Goal: Information Seeking & Learning: Learn about a topic

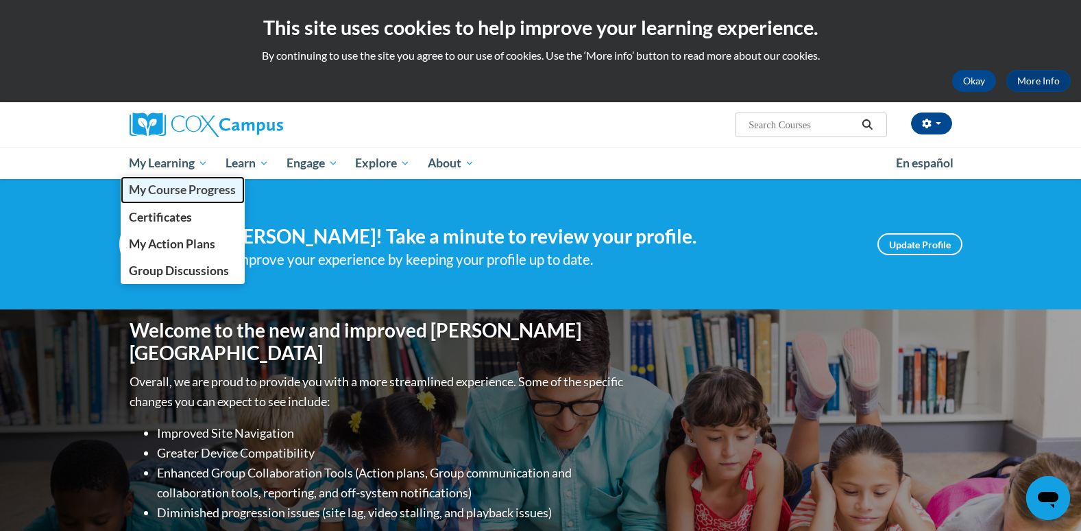
click at [210, 191] on span "My Course Progress" at bounding box center [182, 189] width 107 height 14
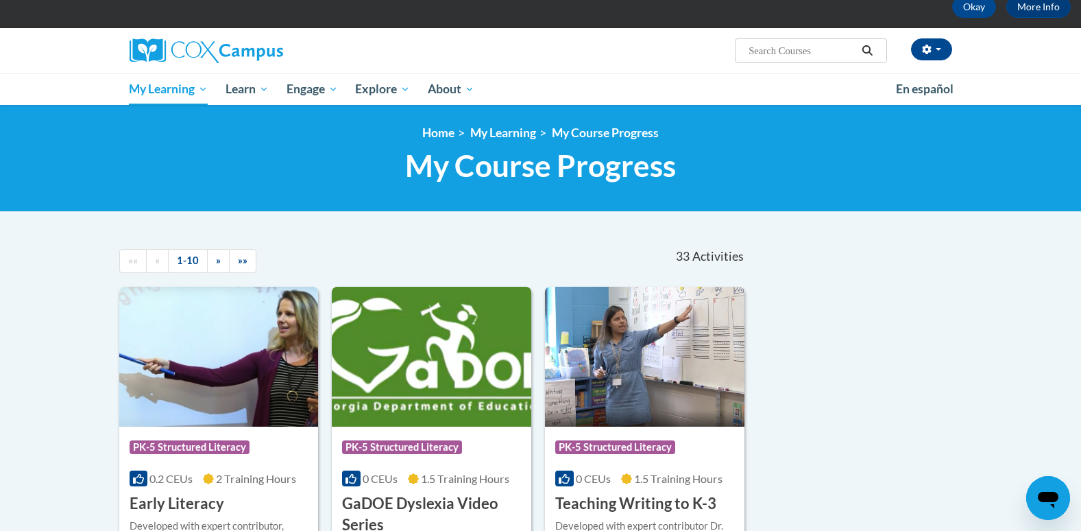
scroll to position [137, 0]
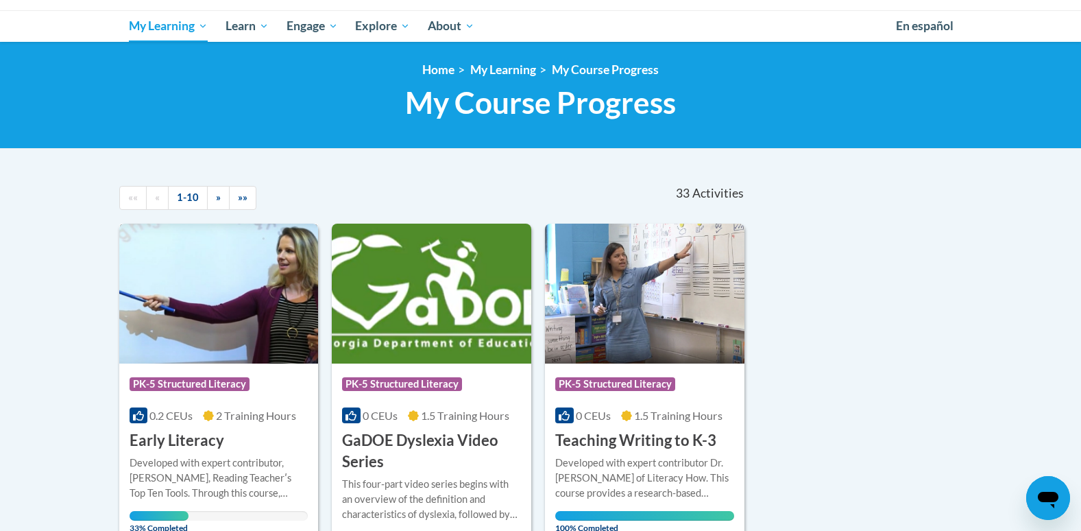
click at [289, 387] on div "Course Category: PK-5 Structured Literacy" at bounding box center [219, 385] width 179 height 31
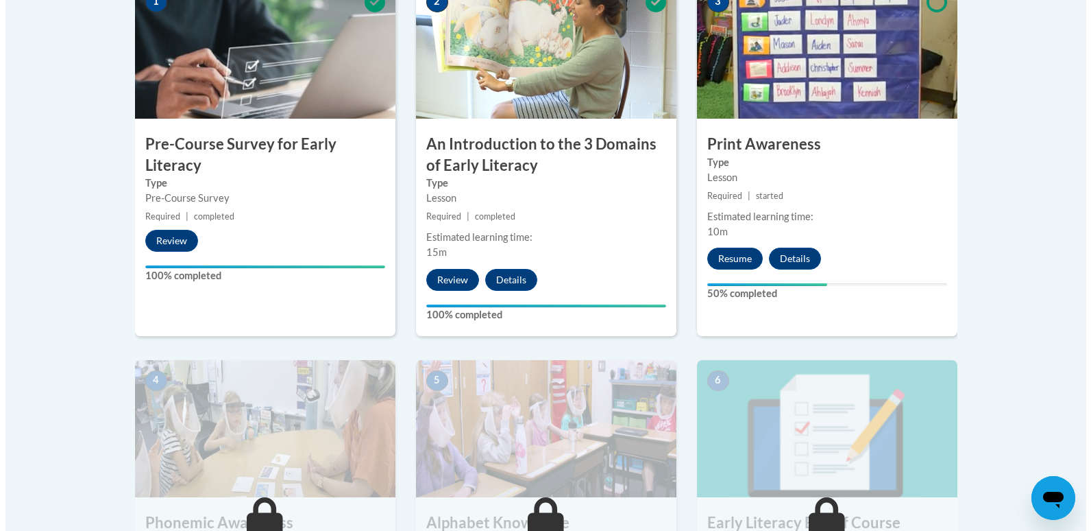
scroll to position [480, 0]
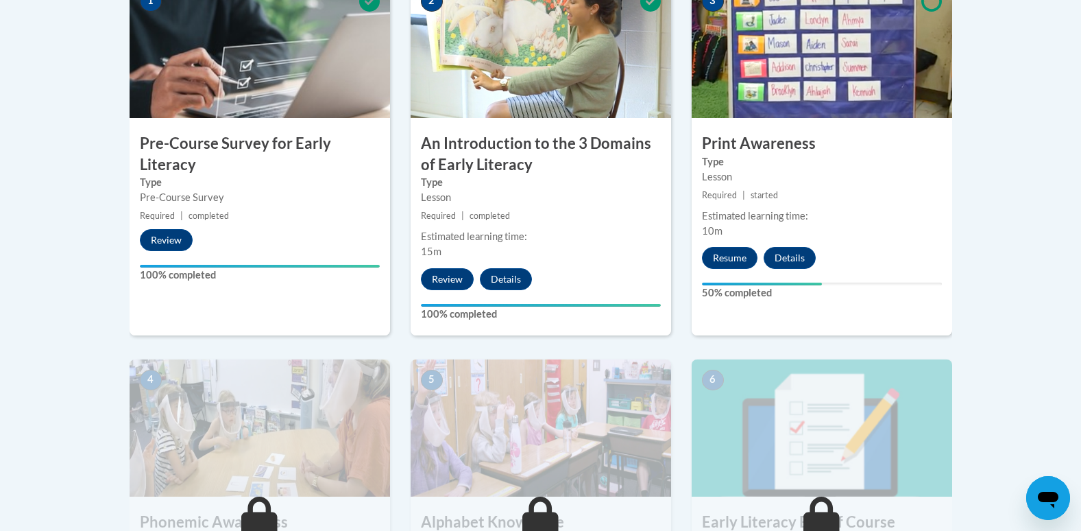
click at [732, 202] on small "Required | started" at bounding box center [822, 195] width 260 height 15
click at [717, 258] on button "Resume" at bounding box center [730, 258] width 56 height 22
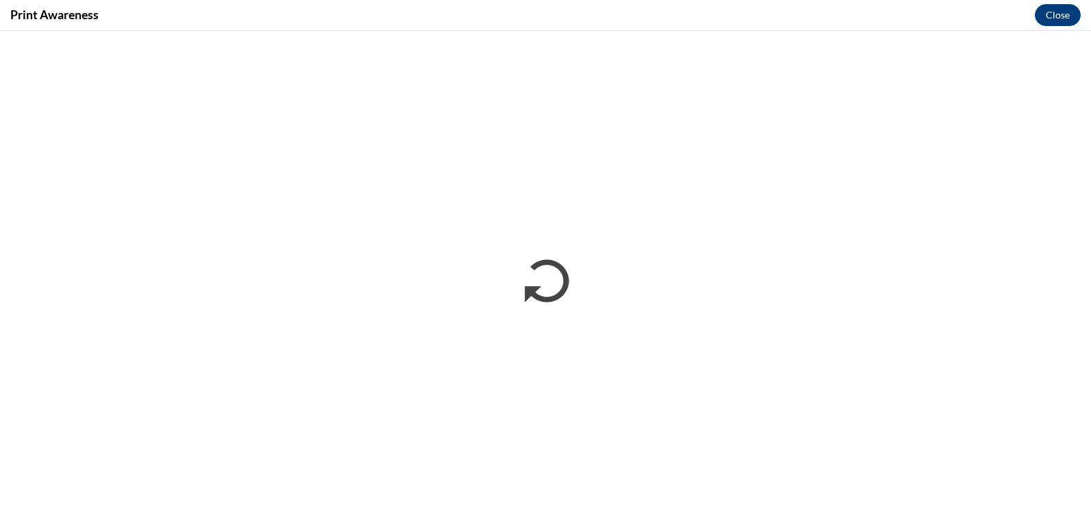
scroll to position [0, 0]
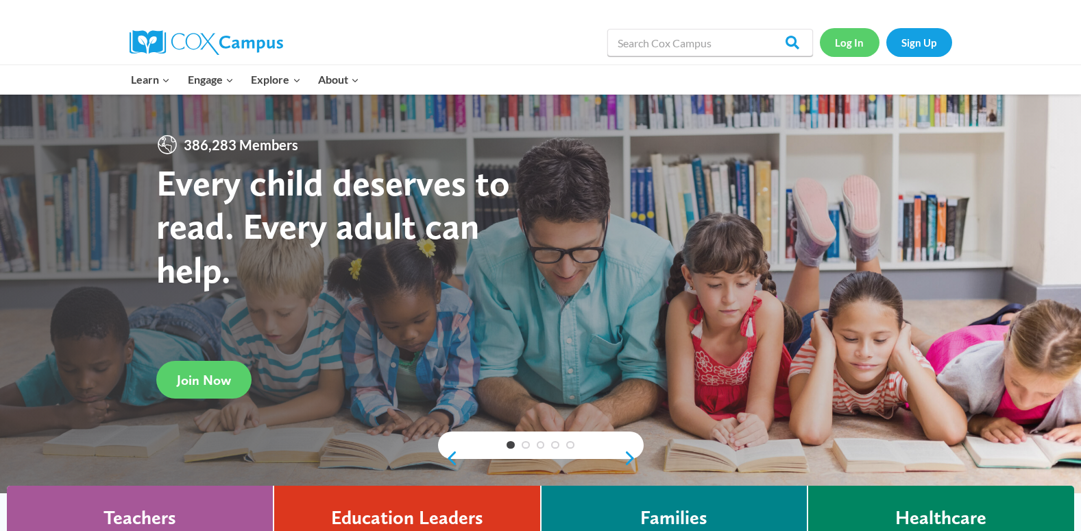
click at [842, 31] on link "Log In" at bounding box center [850, 42] width 60 height 28
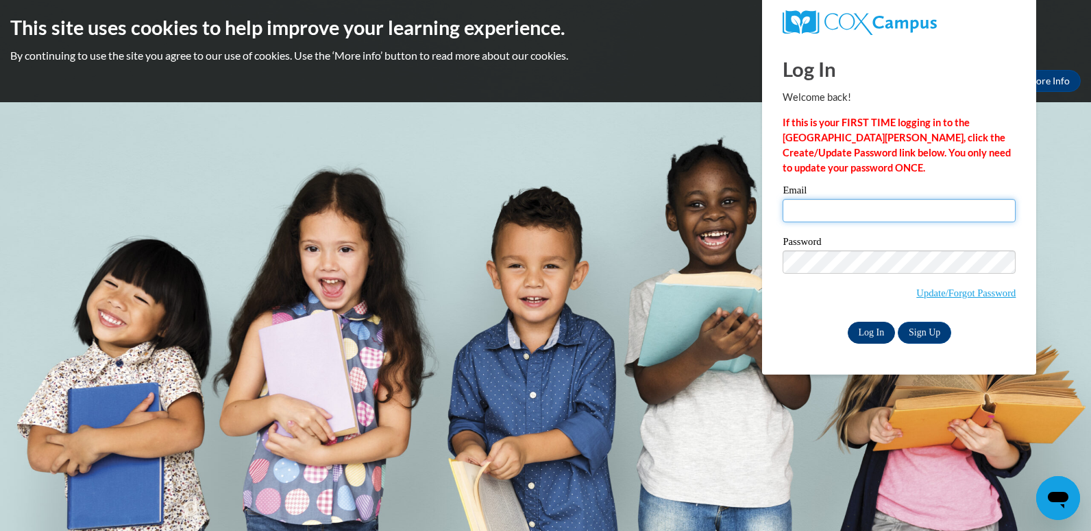
type input "mitchell.keyonda@yahoo.com"
click at [852, 332] on input "Log In" at bounding box center [872, 332] width 48 height 22
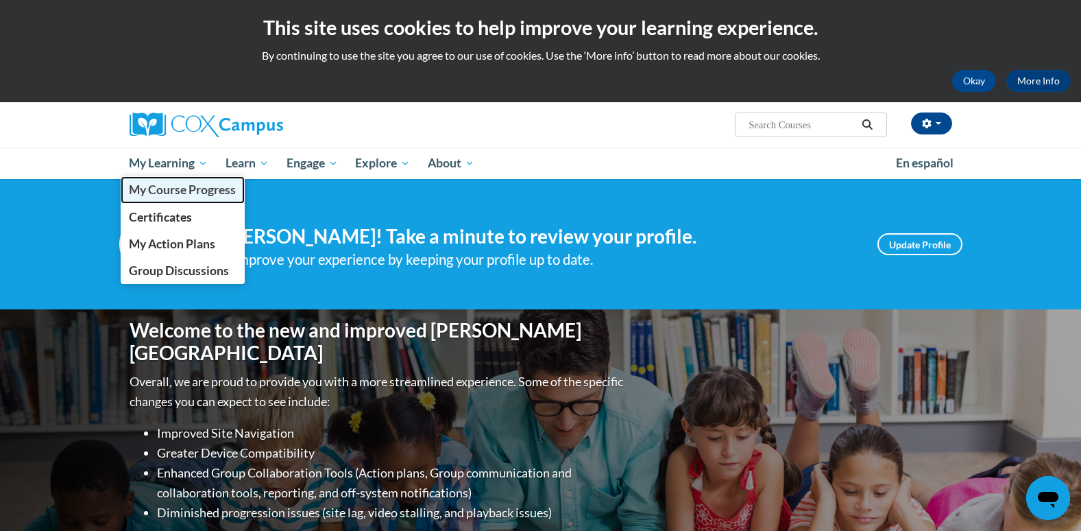
click at [165, 183] on span "My Course Progress" at bounding box center [182, 189] width 107 height 14
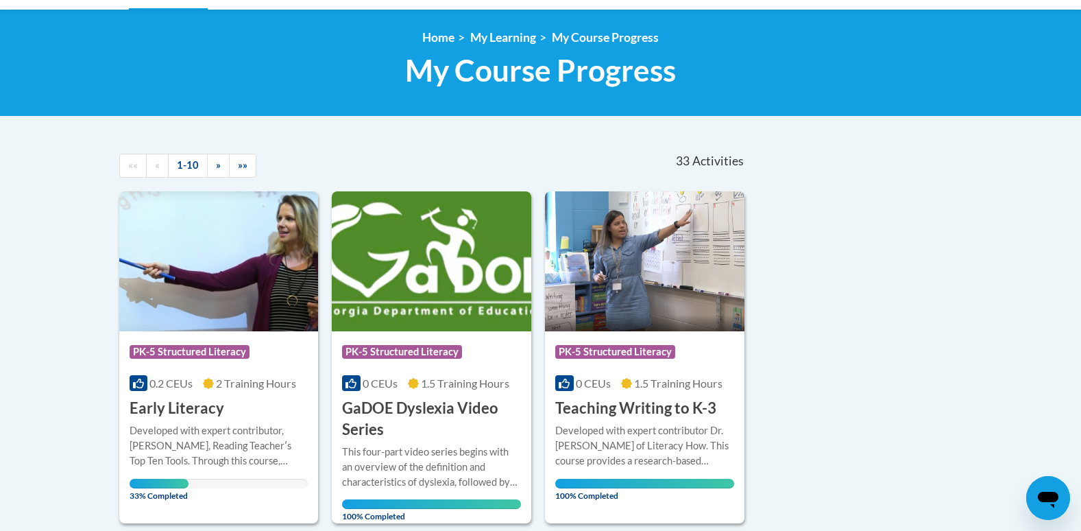
scroll to position [274, 0]
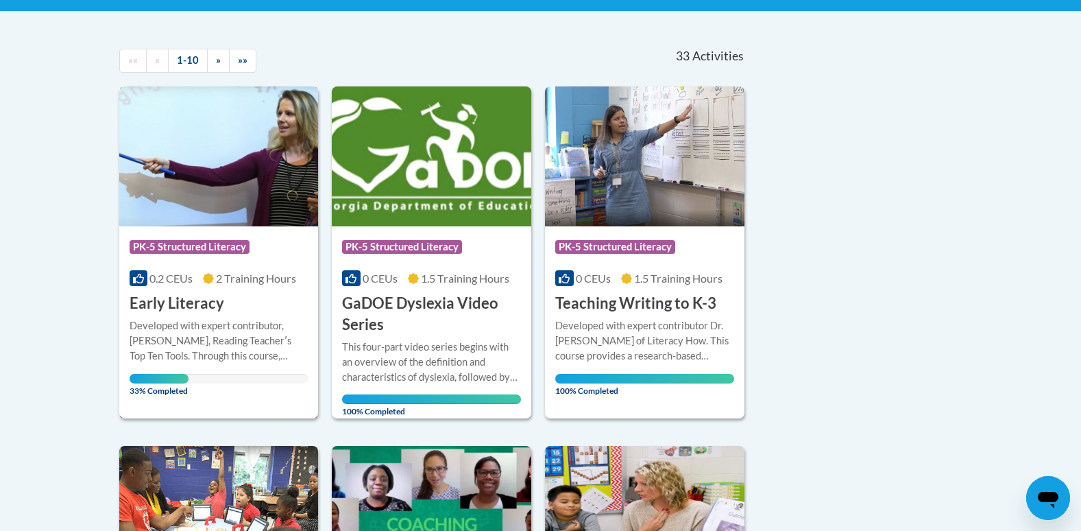
click at [248, 309] on div "Course Category: PK-5 Structured Literacy 0.2 CEUs 2 Training Hours COURSE Earl…" at bounding box center [218, 270] width 199 height 88
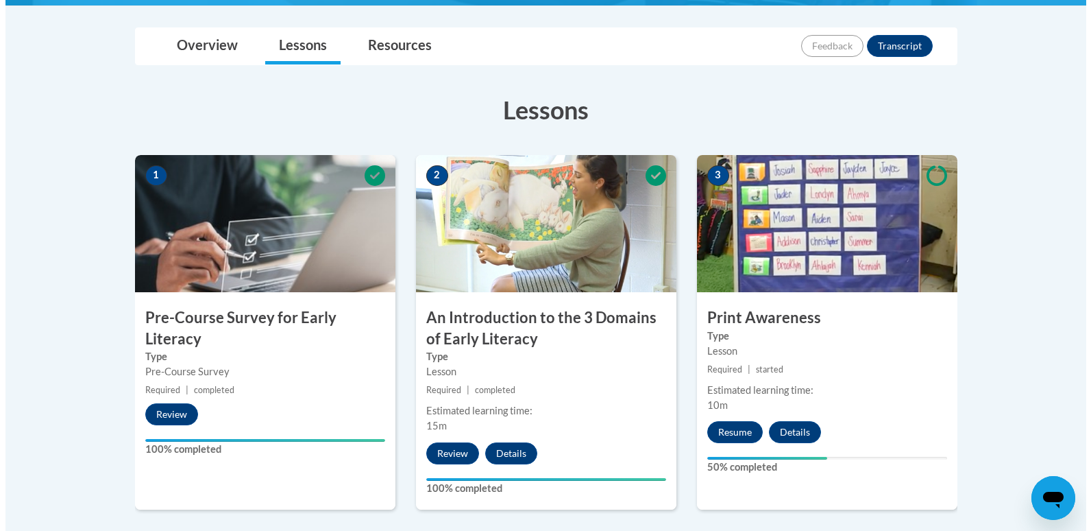
scroll to position [343, 0]
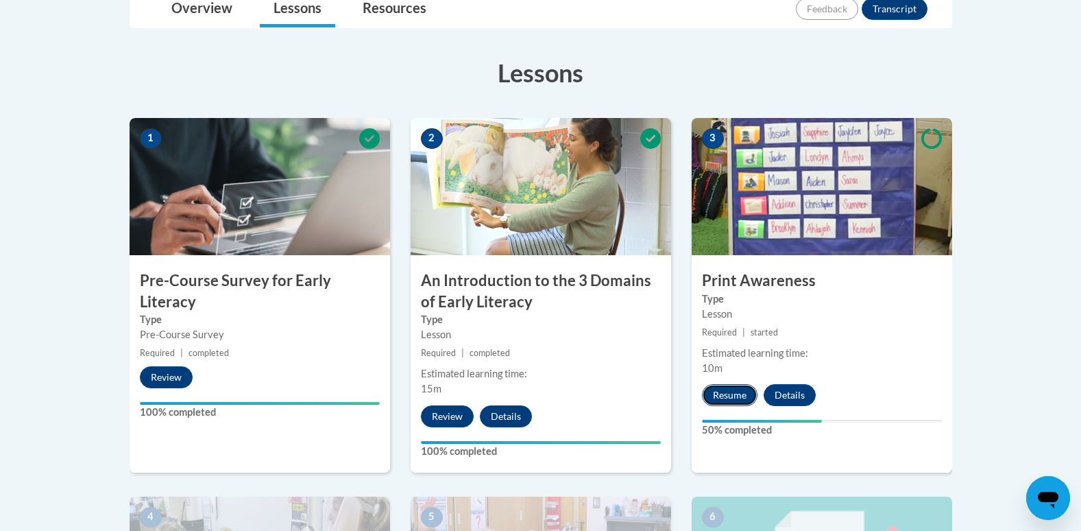
click at [738, 393] on button "Resume" at bounding box center [730, 395] width 56 height 22
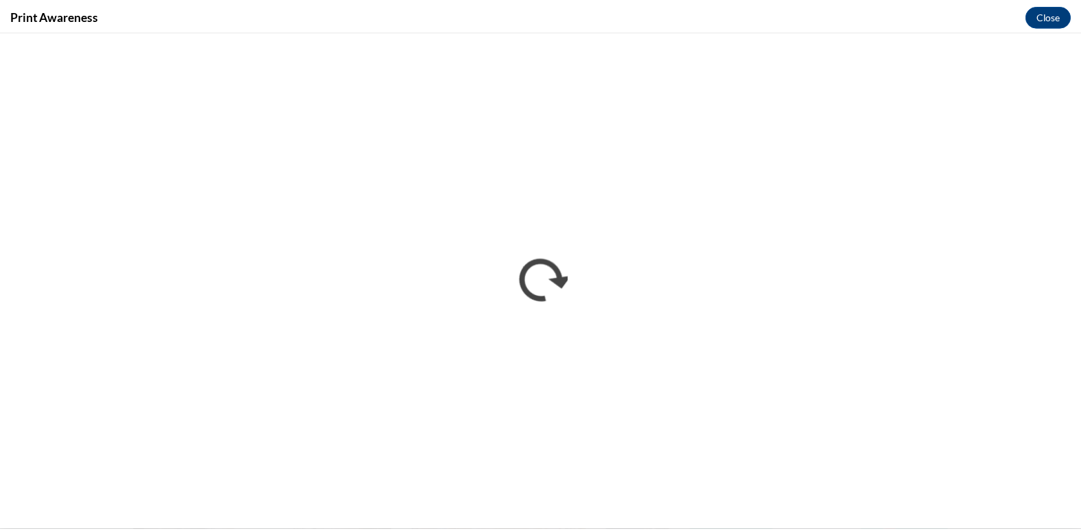
scroll to position [0, 0]
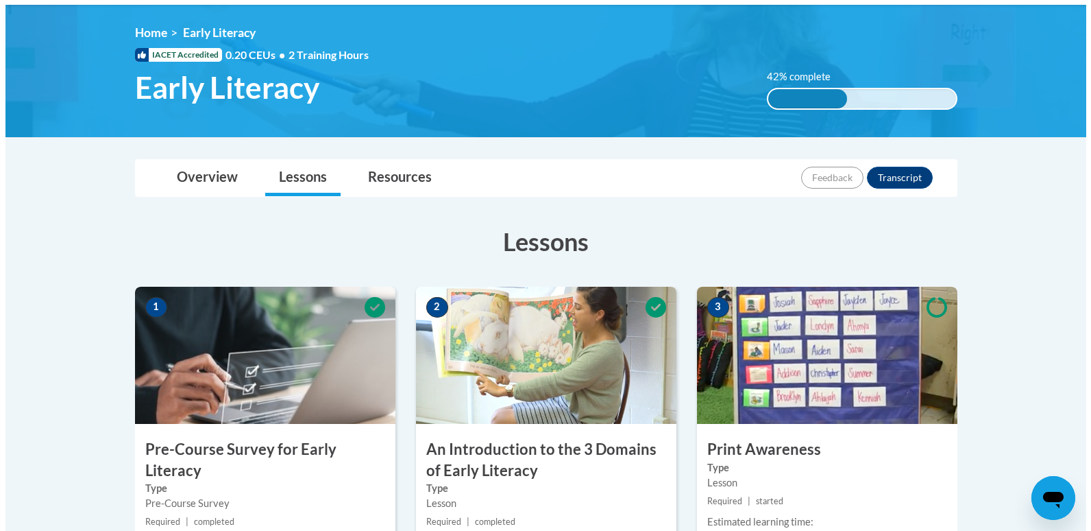
scroll to position [343, 0]
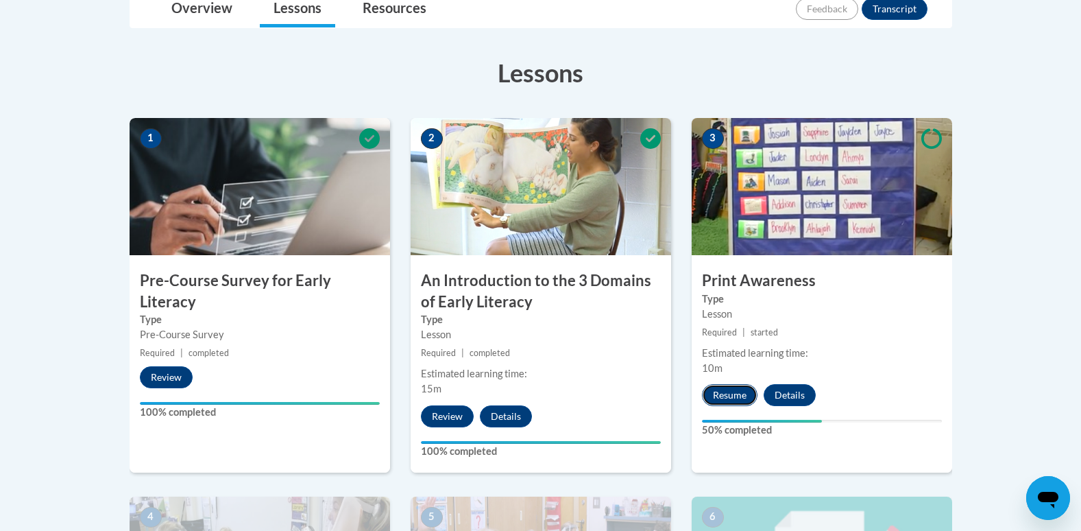
click at [722, 387] on button "Resume" at bounding box center [730, 395] width 56 height 22
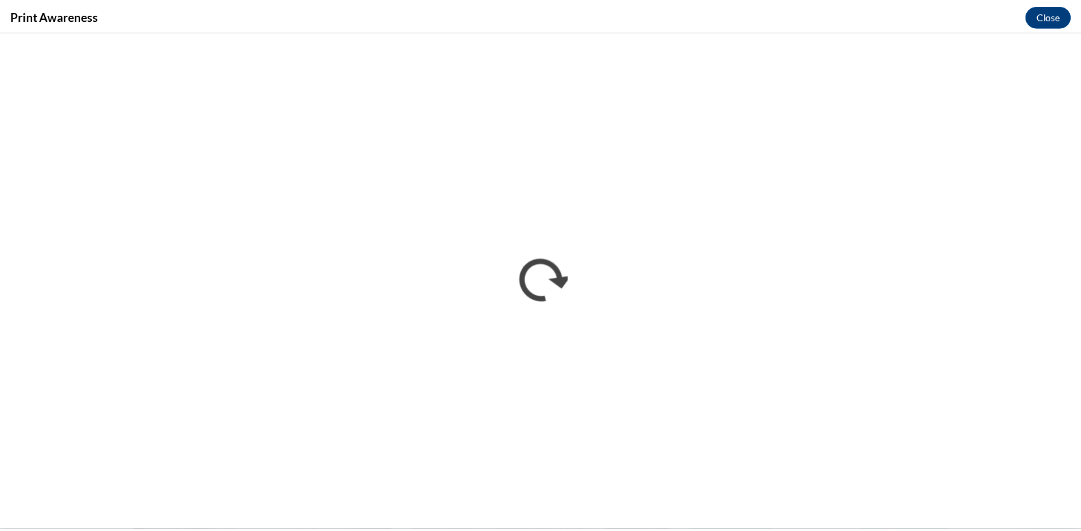
scroll to position [0, 0]
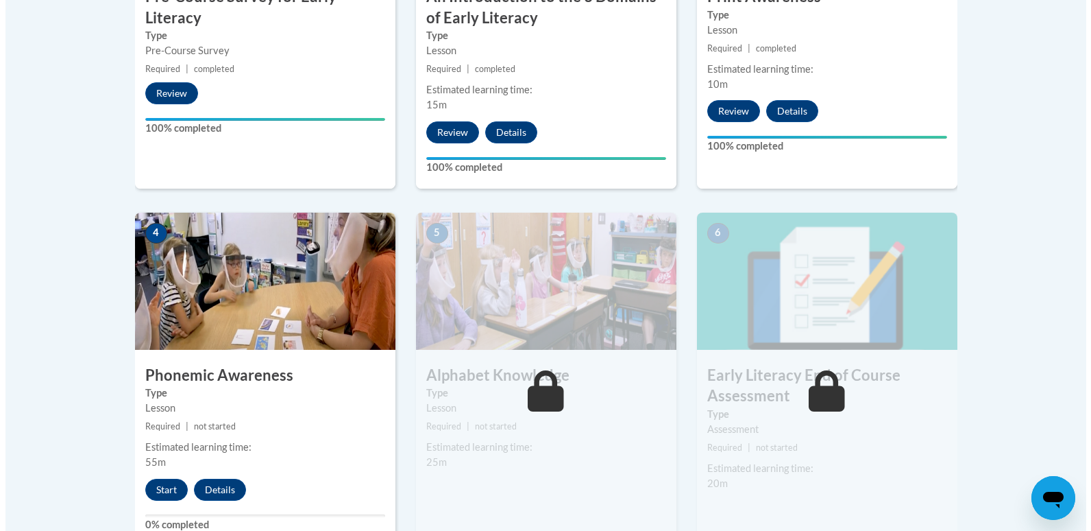
scroll to position [685, 0]
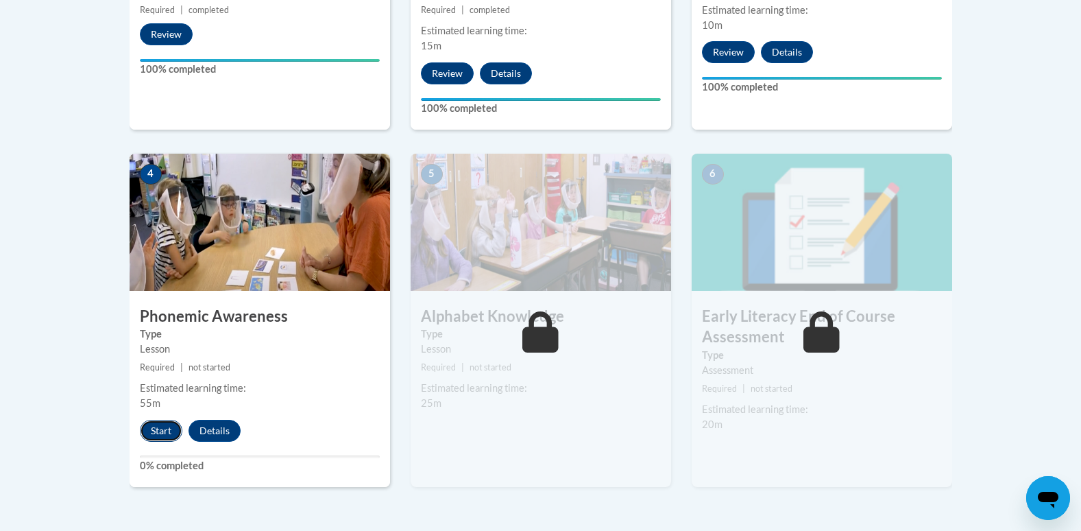
click at [172, 435] on button "Start" at bounding box center [161, 430] width 42 height 22
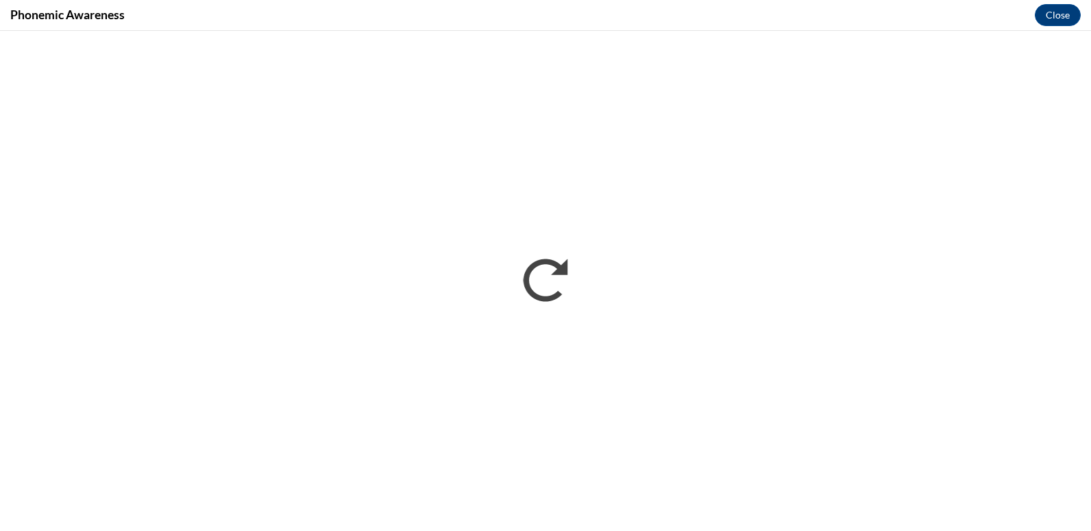
scroll to position [0, 0]
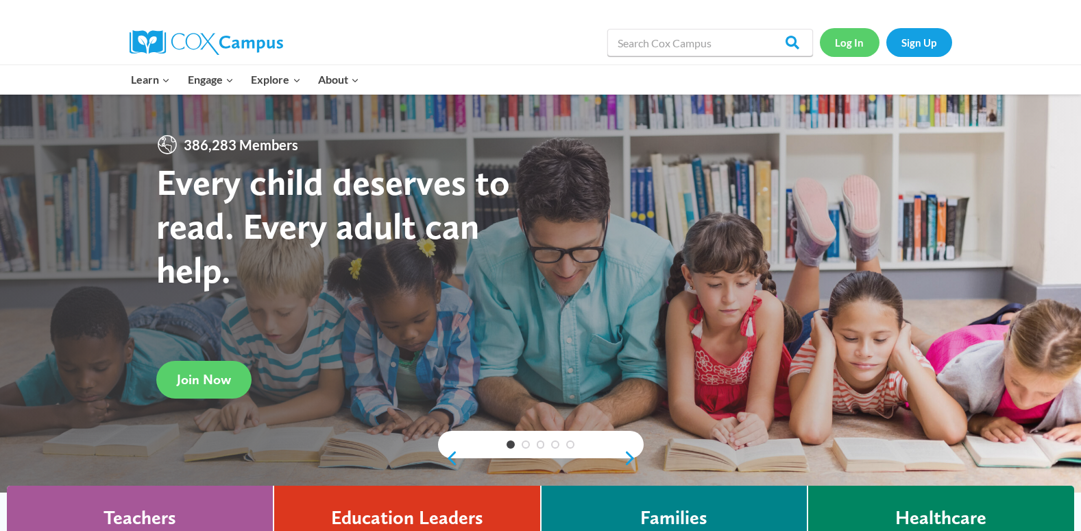
click at [851, 43] on link "Log In" at bounding box center [850, 42] width 60 height 28
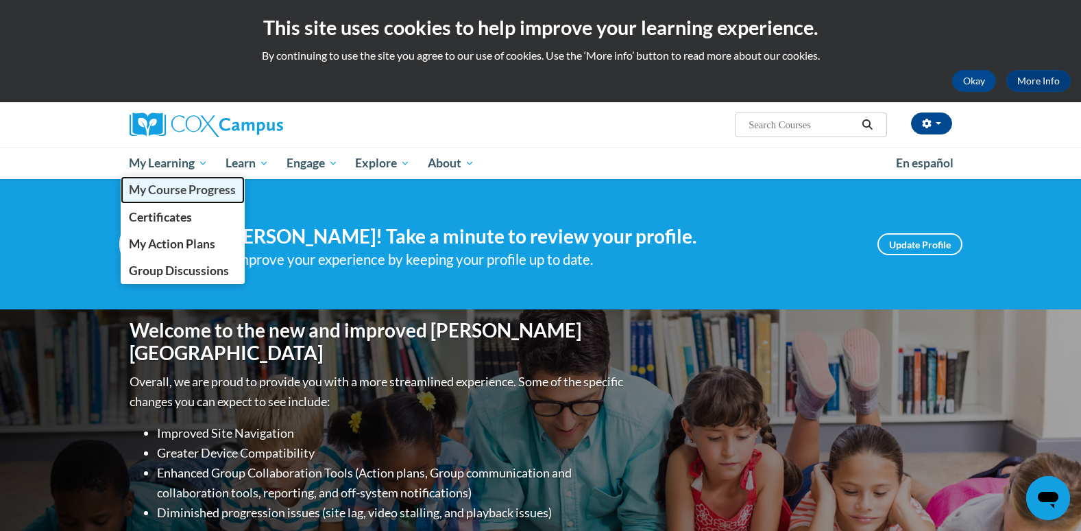
click at [208, 184] on span "My Course Progress" at bounding box center [182, 189] width 107 height 14
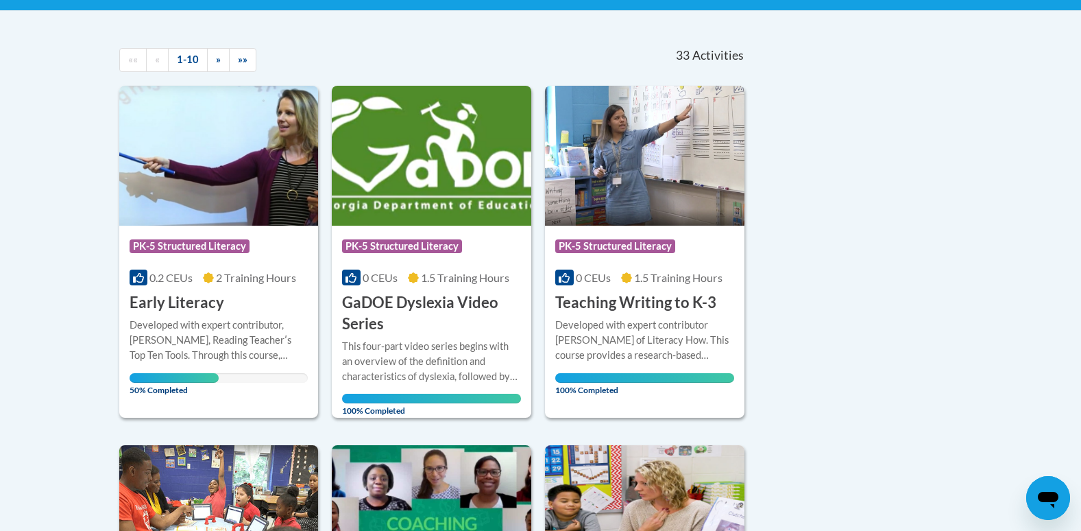
scroll to position [411, 0]
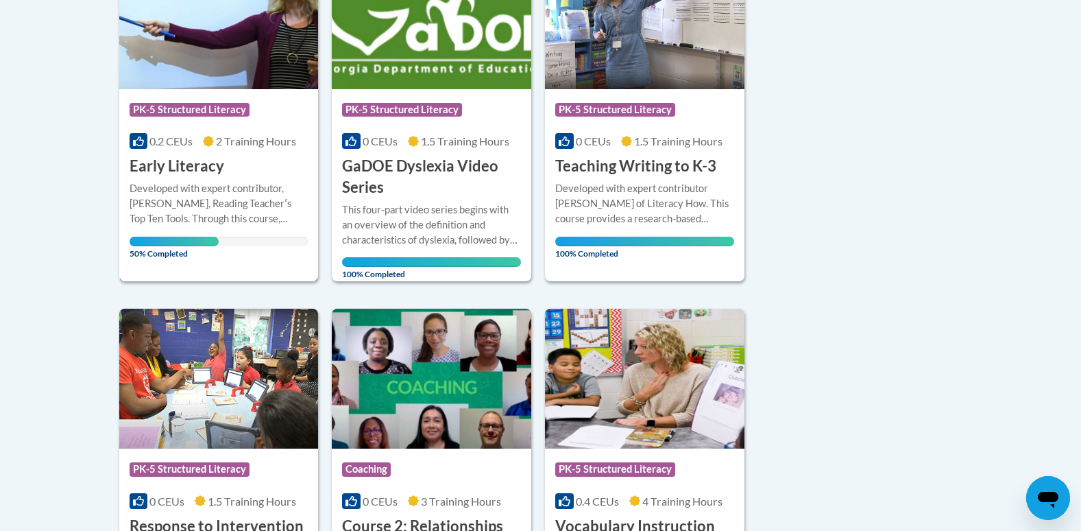
click at [237, 193] on div "Developed with expert contributor, Dr. Deborah Glaser, Reading Teacherʹs Top Te…" at bounding box center [219, 203] width 179 height 45
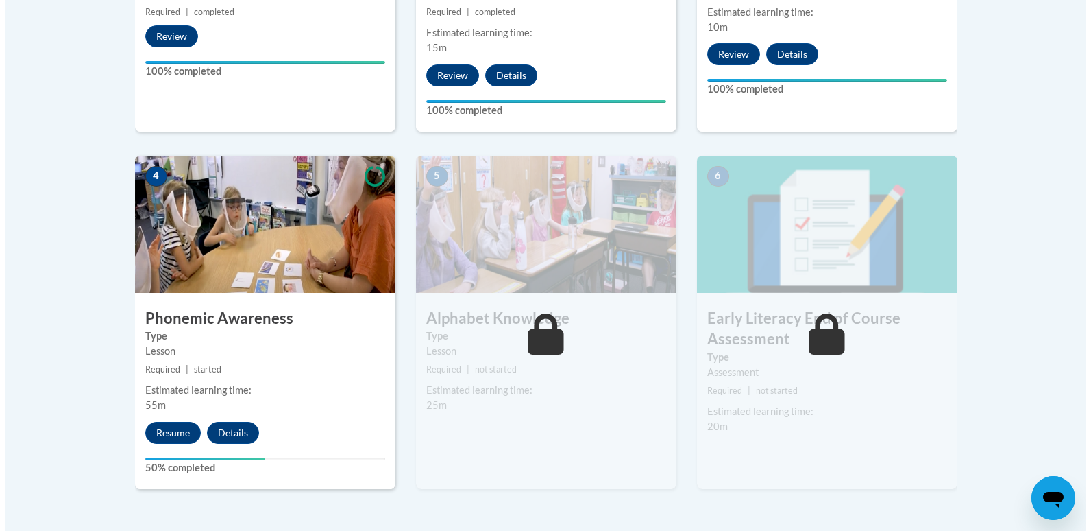
scroll to position [685, 0]
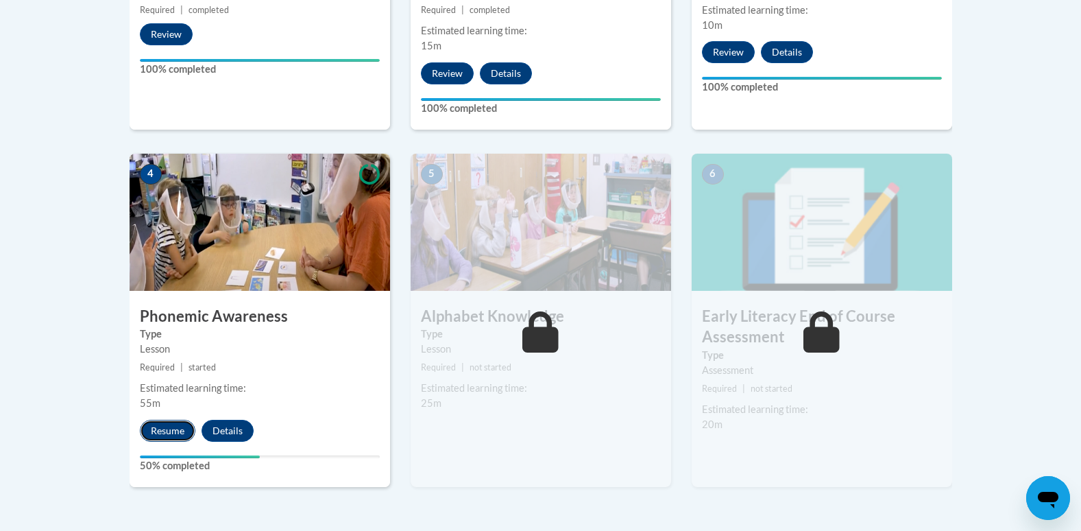
click at [177, 430] on button "Resume" at bounding box center [168, 430] width 56 height 22
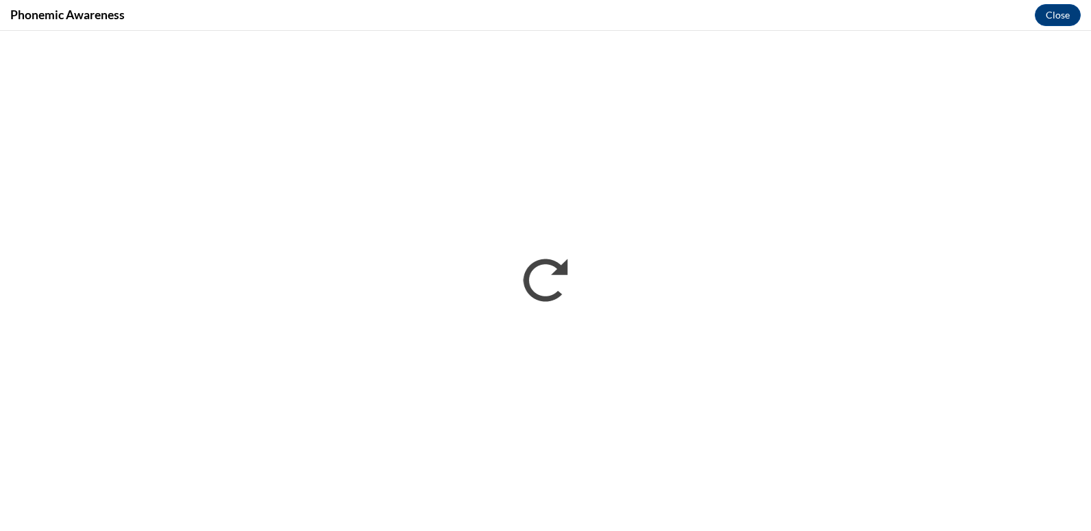
scroll to position [0, 0]
